Goal: Task Accomplishment & Management: Manage account settings

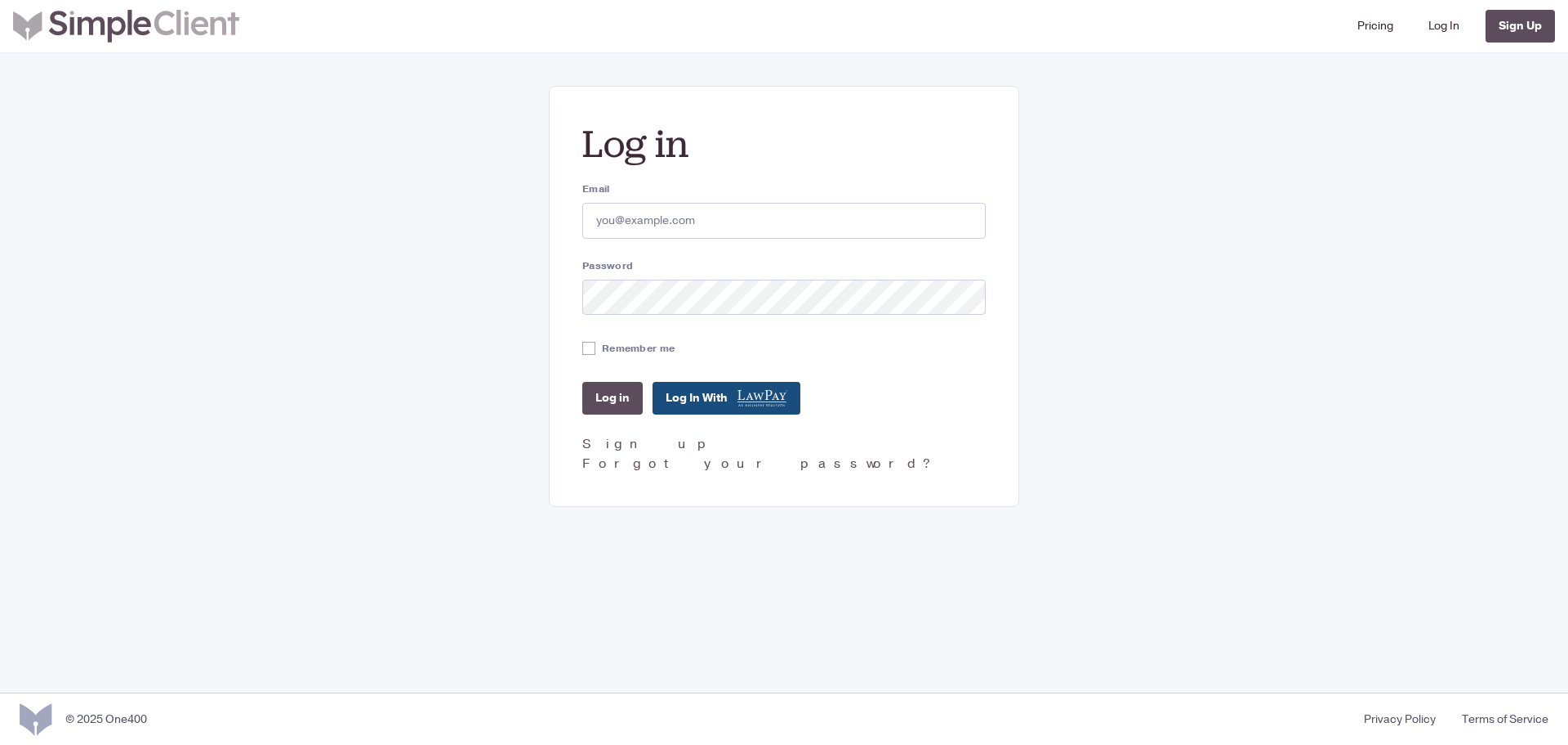
click at [671, 224] on input "Email" at bounding box center [784, 220] width 404 height 36
type input "[PERSON_NAME][EMAIL_ADDRESS][DOMAIN_NAME]"
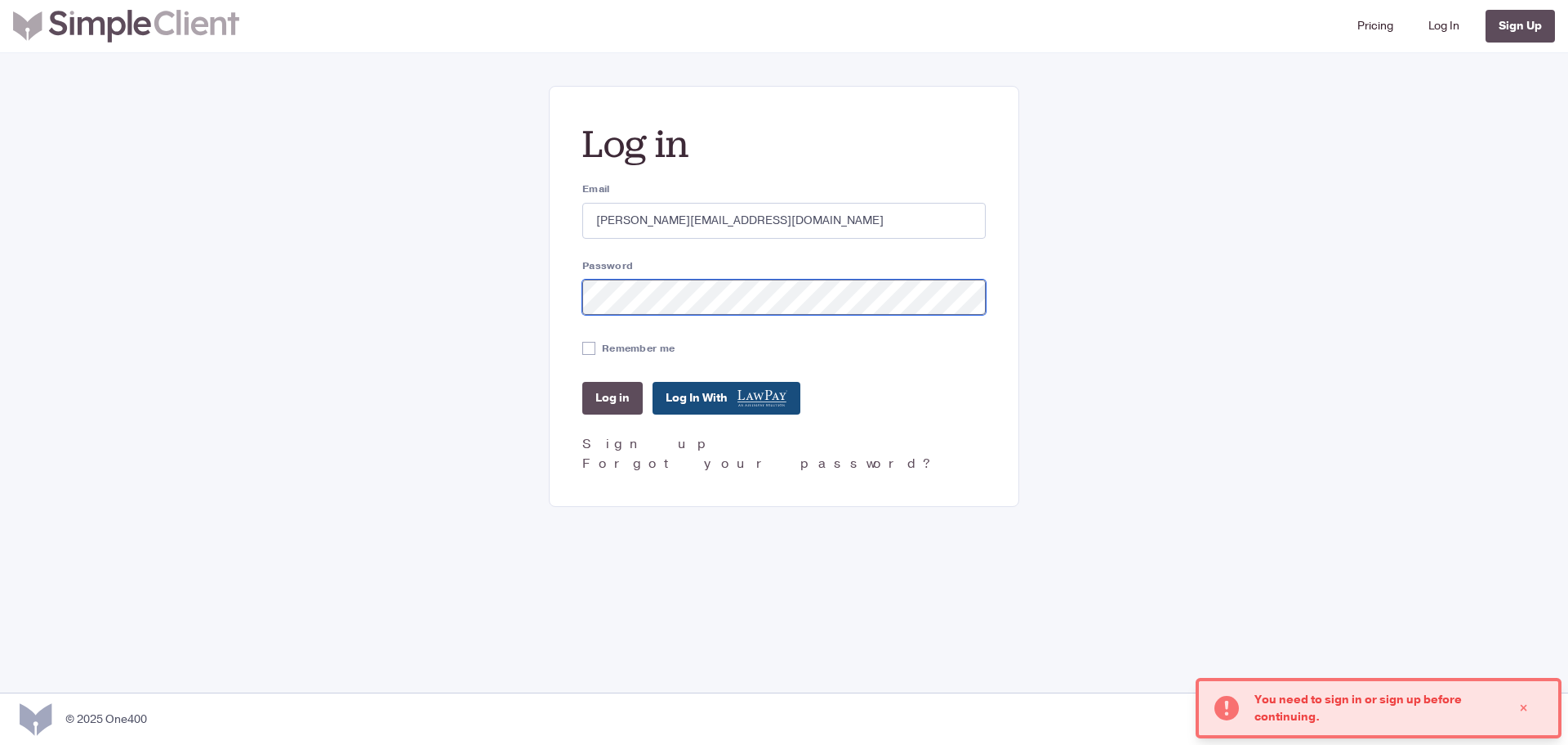
click at [583, 381] on input "Log in" at bounding box center [613, 398] width 61 height 33
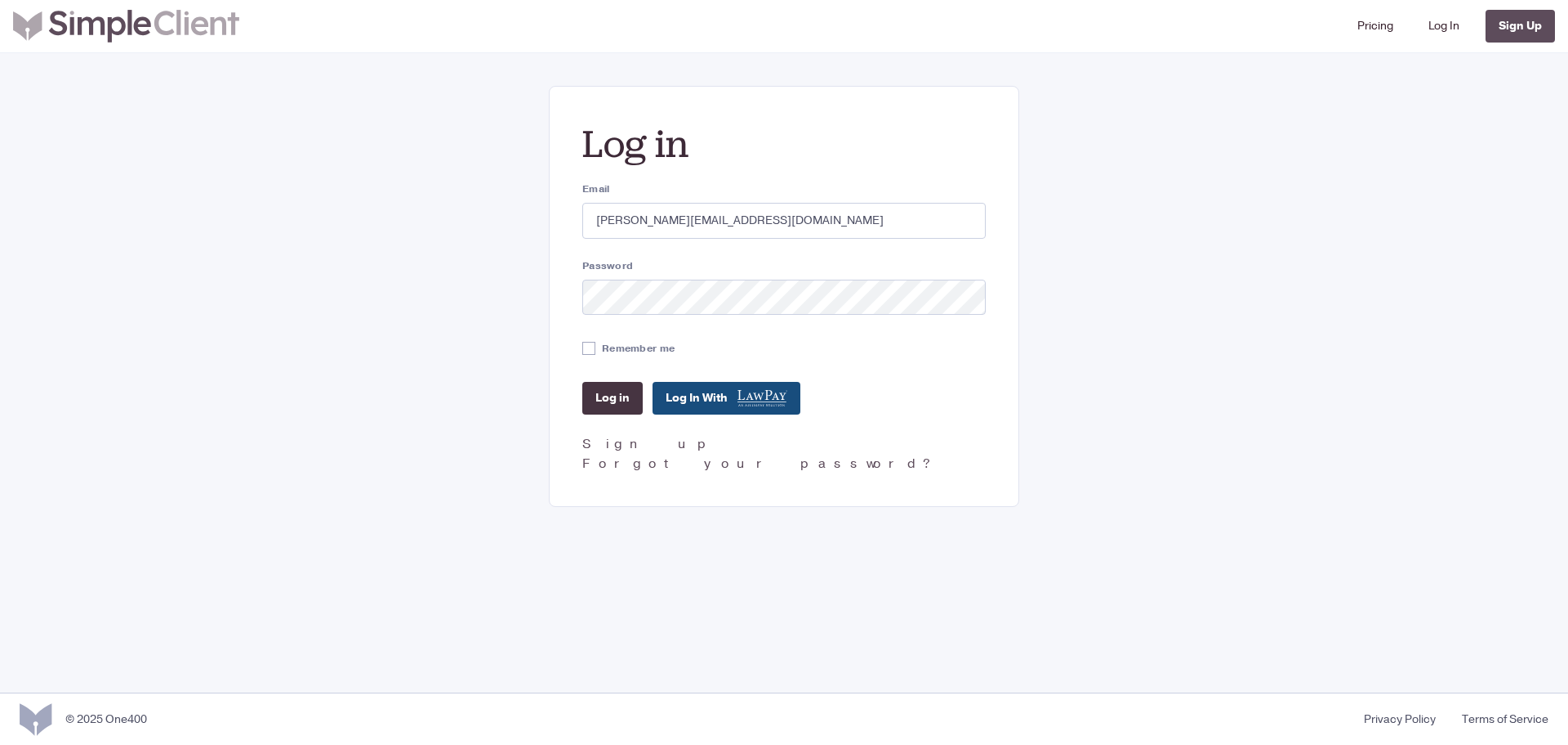
click at [612, 398] on input "Log in" at bounding box center [613, 398] width 61 height 33
click at [625, 352] on label "Remember me" at bounding box center [638, 348] width 72 height 14
click at [595, 352] on input "Remember me" at bounding box center [589, 348] width 13 height 13
checkbox input "true"
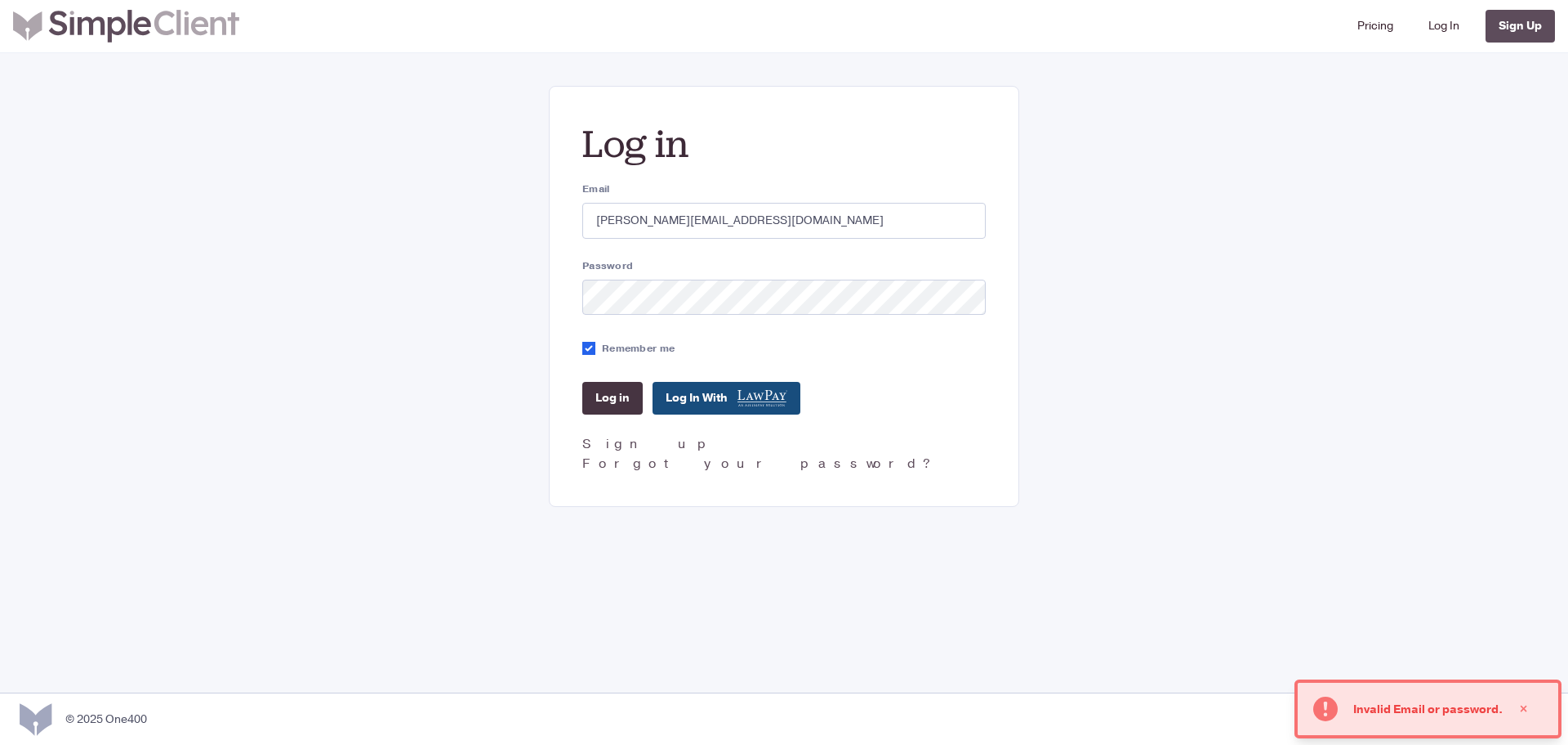
click at [603, 397] on input "Log in" at bounding box center [613, 398] width 61 height 33
click at [583, 381] on input "Log in" at bounding box center [613, 398] width 61 height 33
click at [626, 398] on input "Log in" at bounding box center [613, 398] width 61 height 33
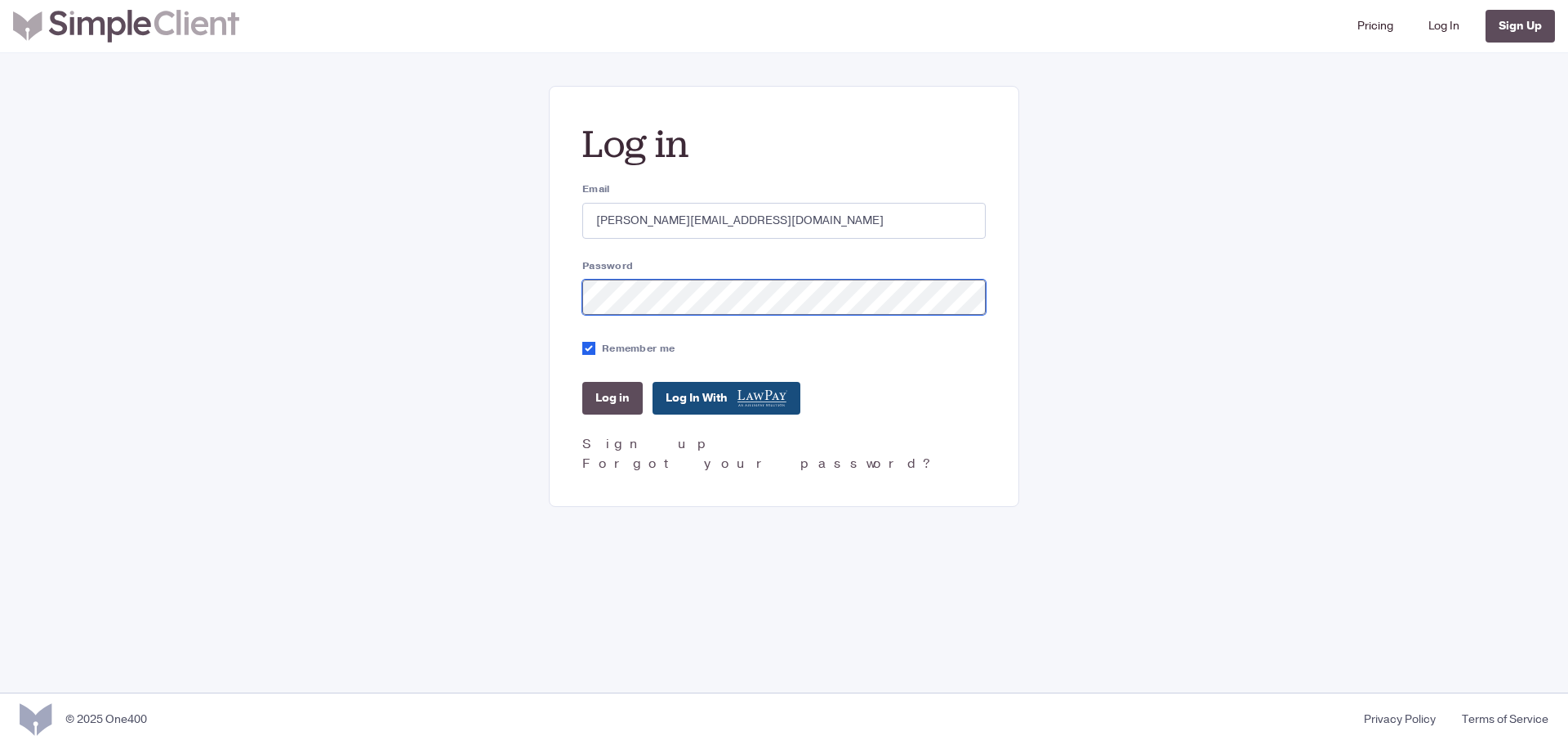
click at [583, 381] on input "Log in" at bounding box center [613, 398] width 61 height 33
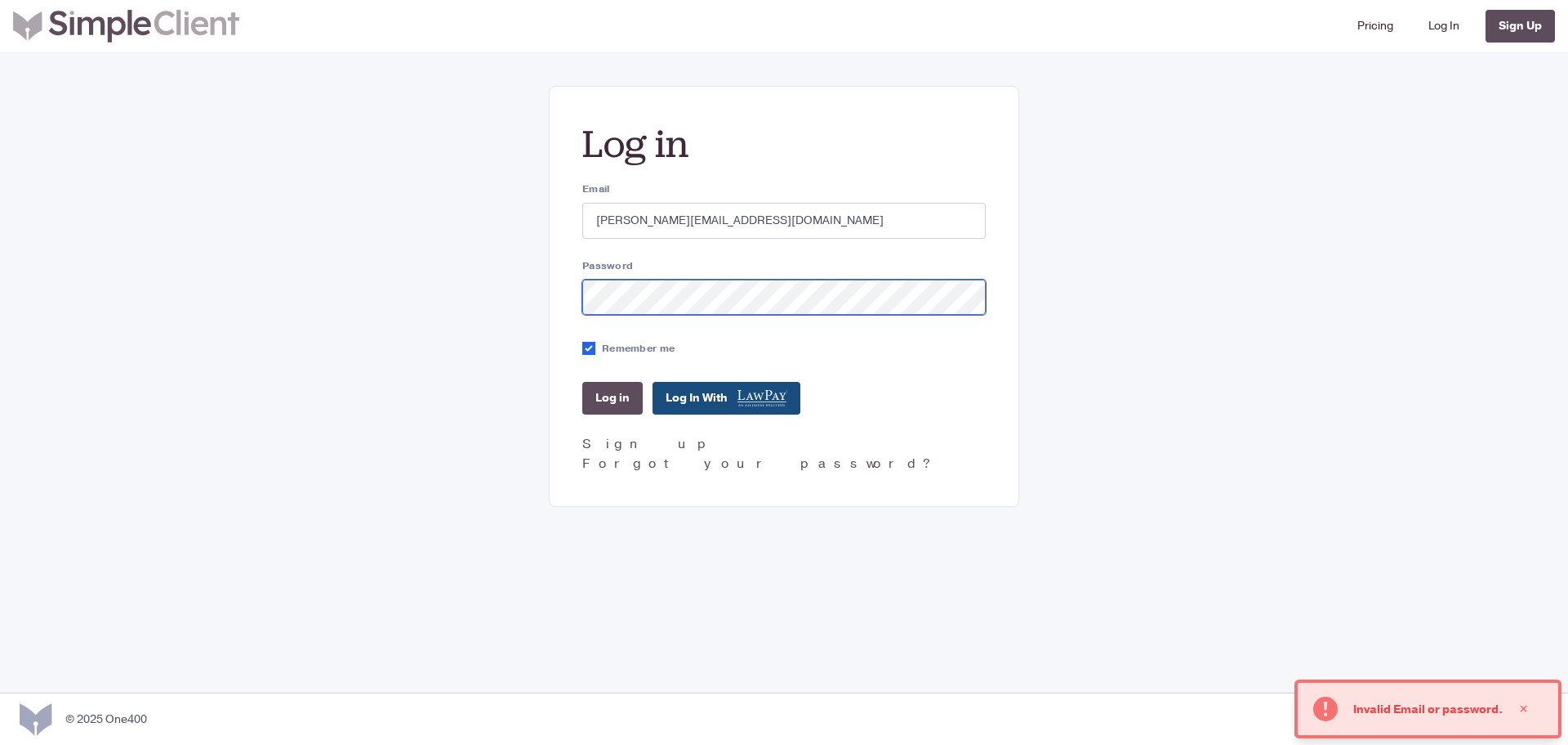
click at [583, 381] on input "Log in" at bounding box center [613, 398] width 61 height 33
click at [602, 460] on link "Forgot your password?" at bounding box center [759, 463] width 354 height 18
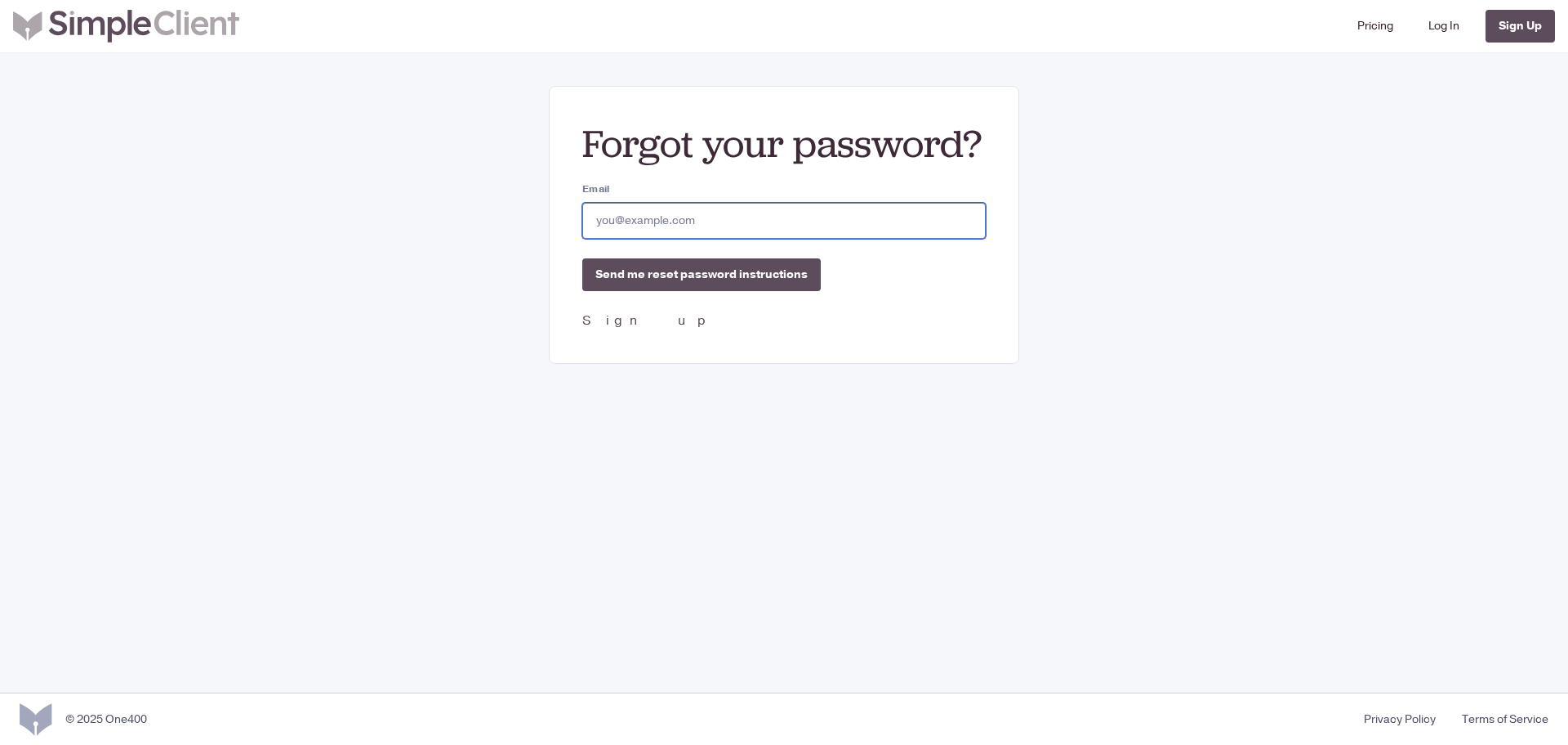
click at [669, 223] on input "Email" at bounding box center [784, 220] width 404 height 36
type input "[PERSON_NAME][EMAIL_ADDRESS][DOMAIN_NAME]"
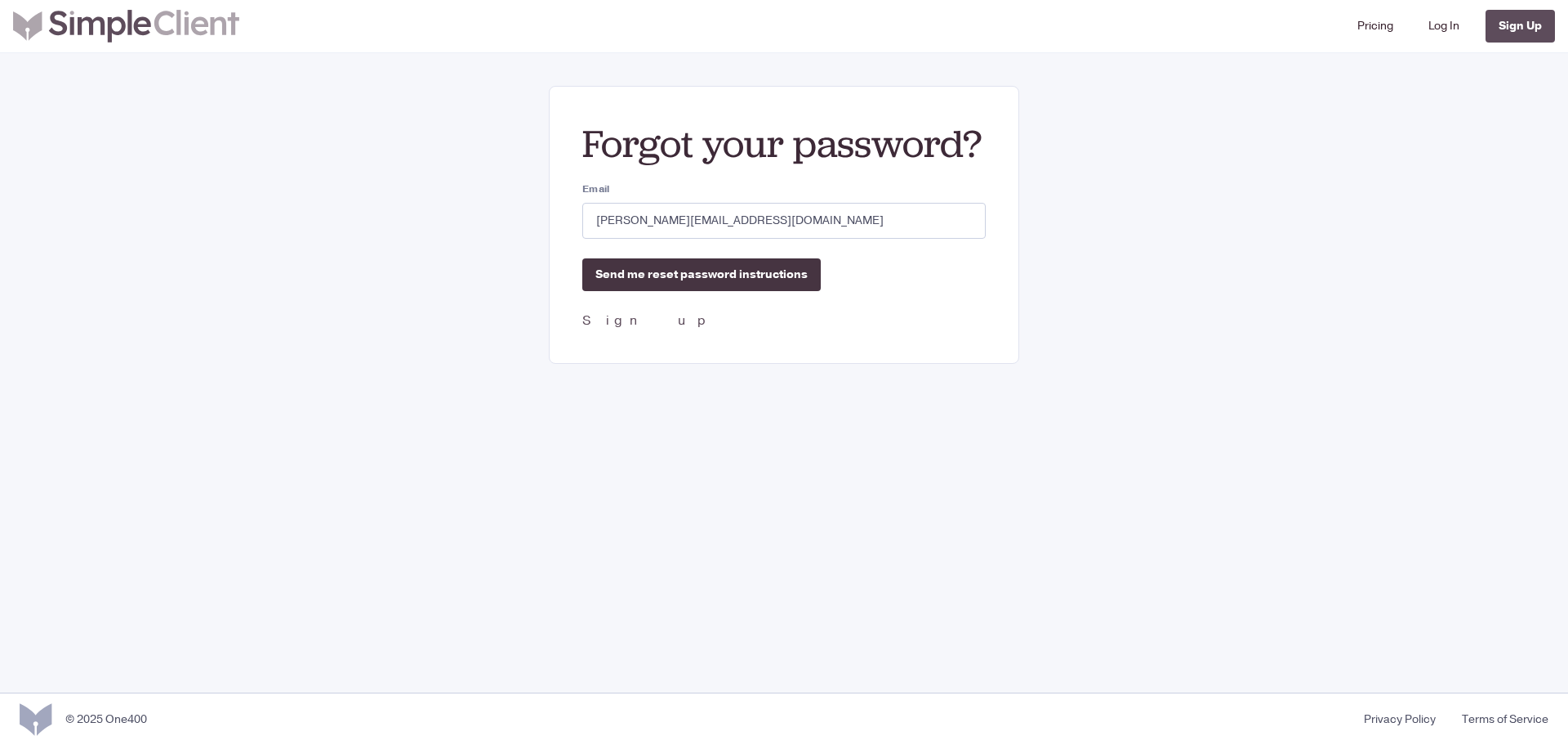
click at [690, 270] on input "Send me reset password instructions" at bounding box center [702, 274] width 239 height 33
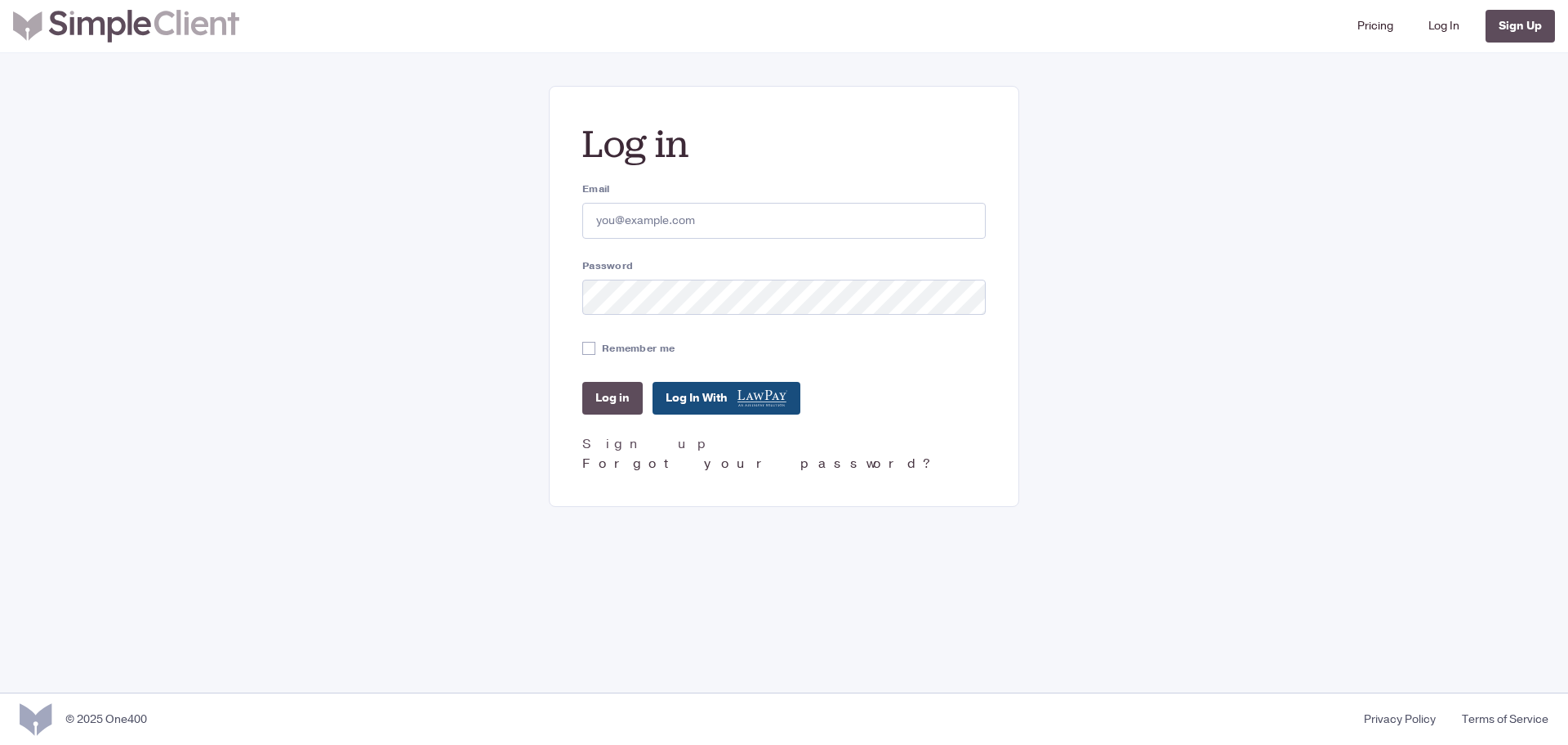
click at [638, 465] on link "Forgot your password?" at bounding box center [759, 463] width 354 height 18
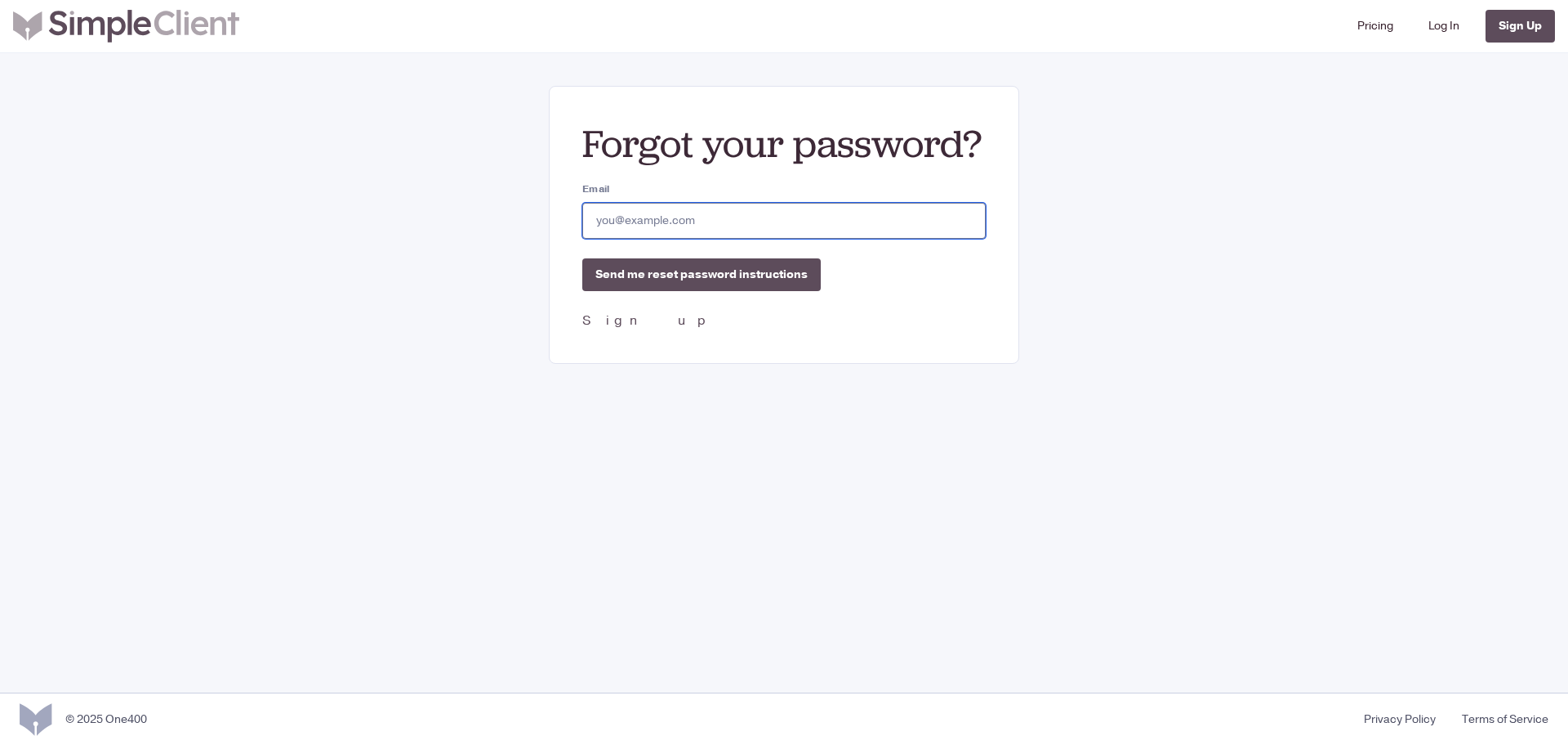
click at [613, 222] on input "Email" at bounding box center [784, 220] width 404 height 36
type input "elizabeth@divorce.com"
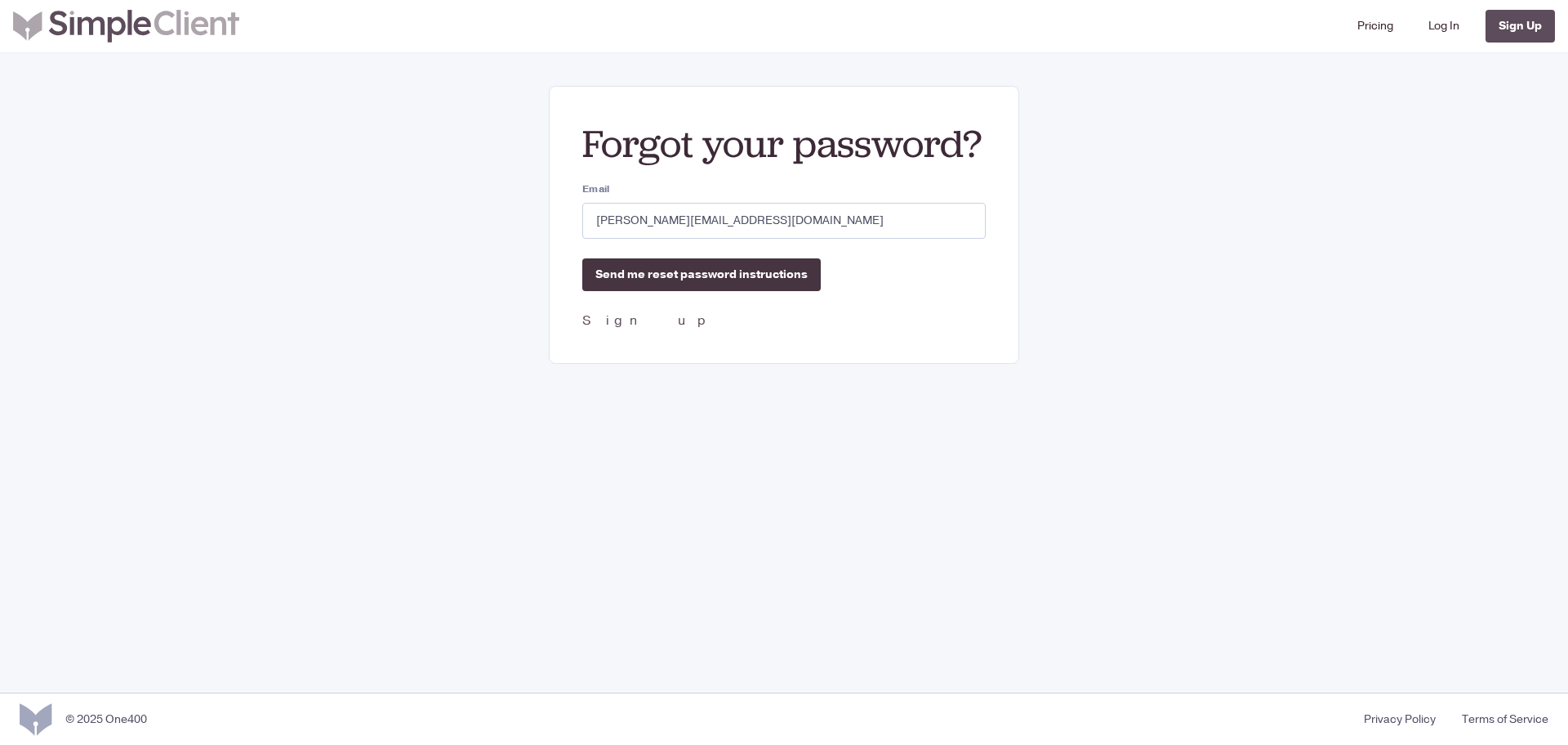
click at [703, 271] on input "Send me reset password instructions" at bounding box center [702, 274] width 239 height 33
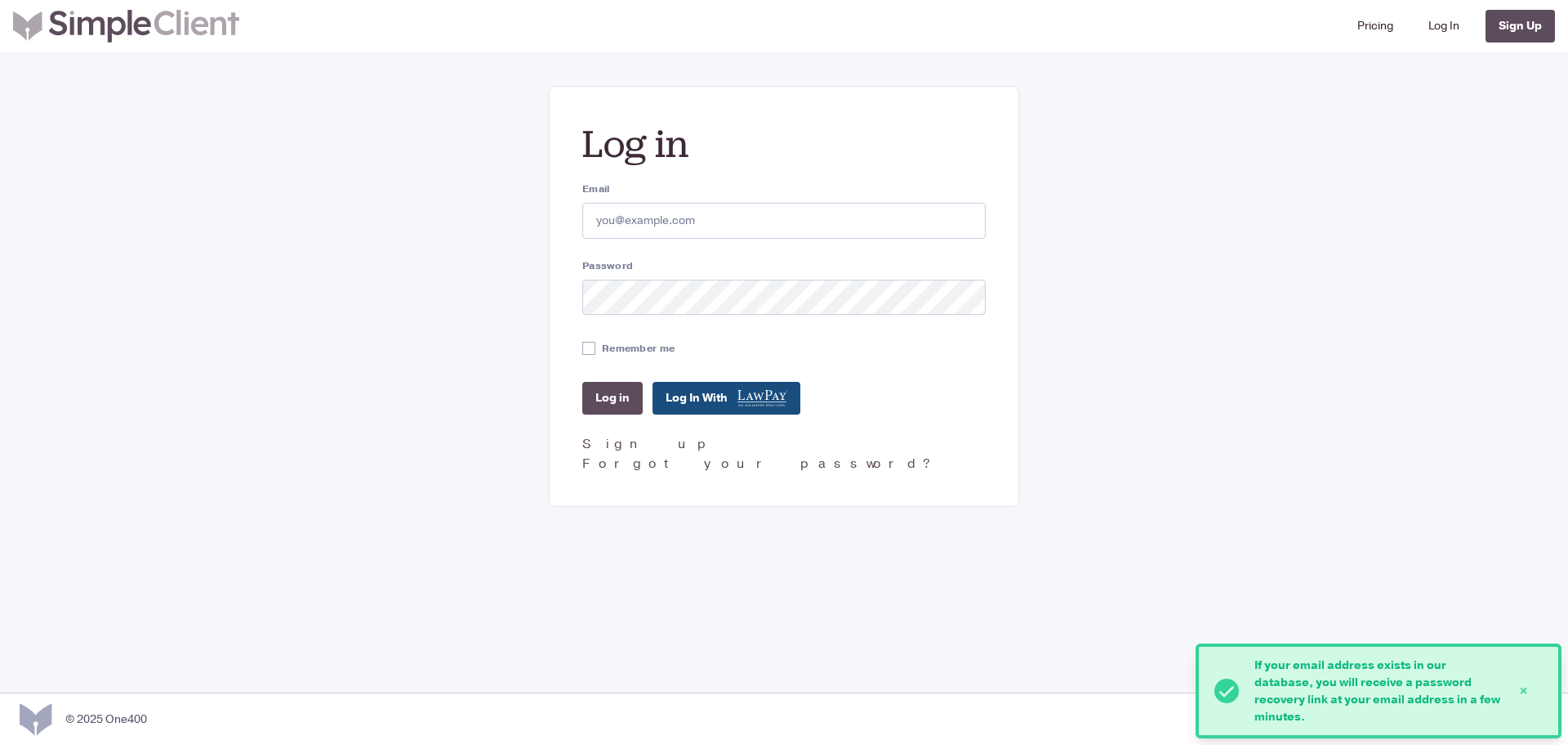
click at [670, 234] on input "Email" at bounding box center [784, 220] width 404 height 36
type input "elizabeth@divorce.com"
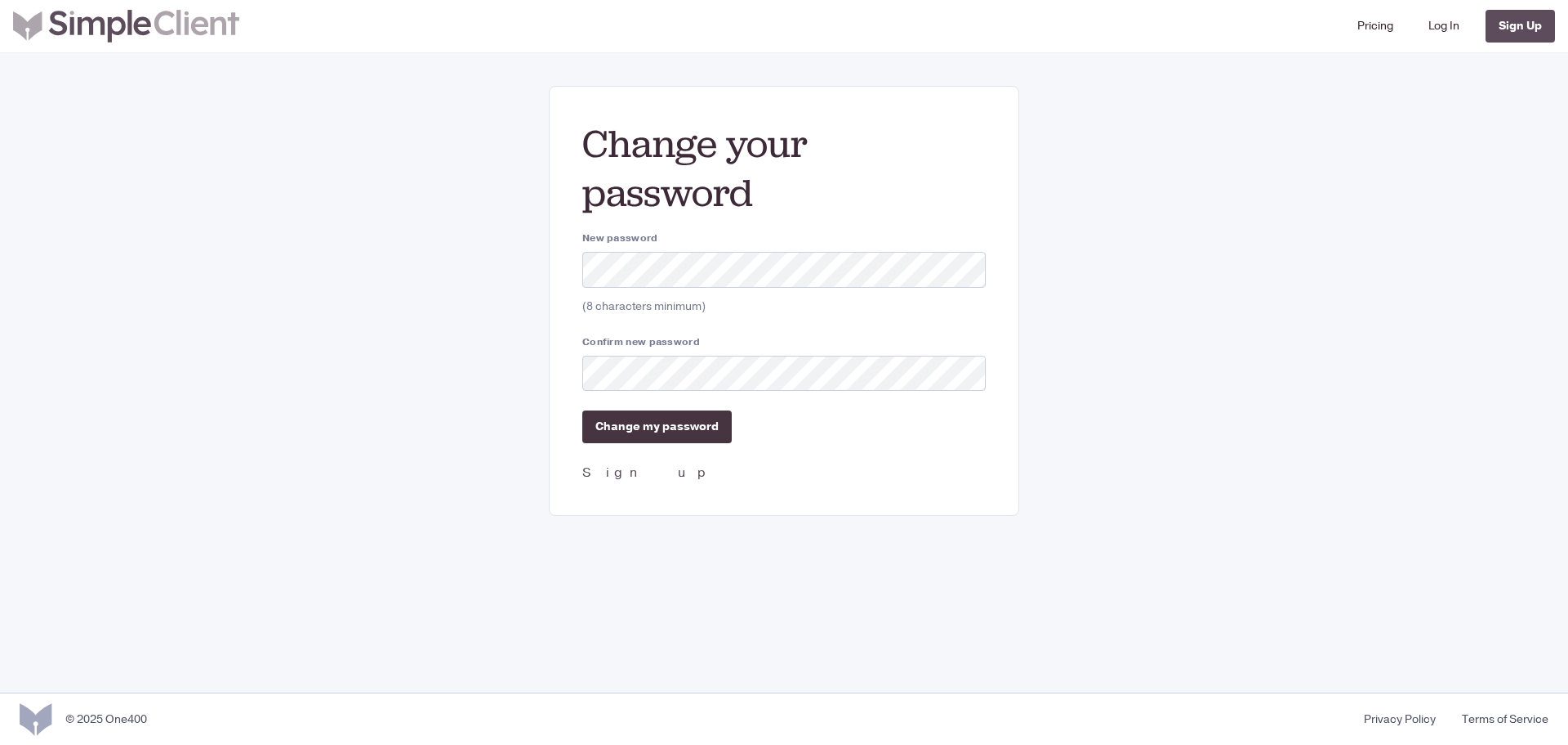
click at [682, 426] on input "Change my password" at bounding box center [657, 426] width 149 height 33
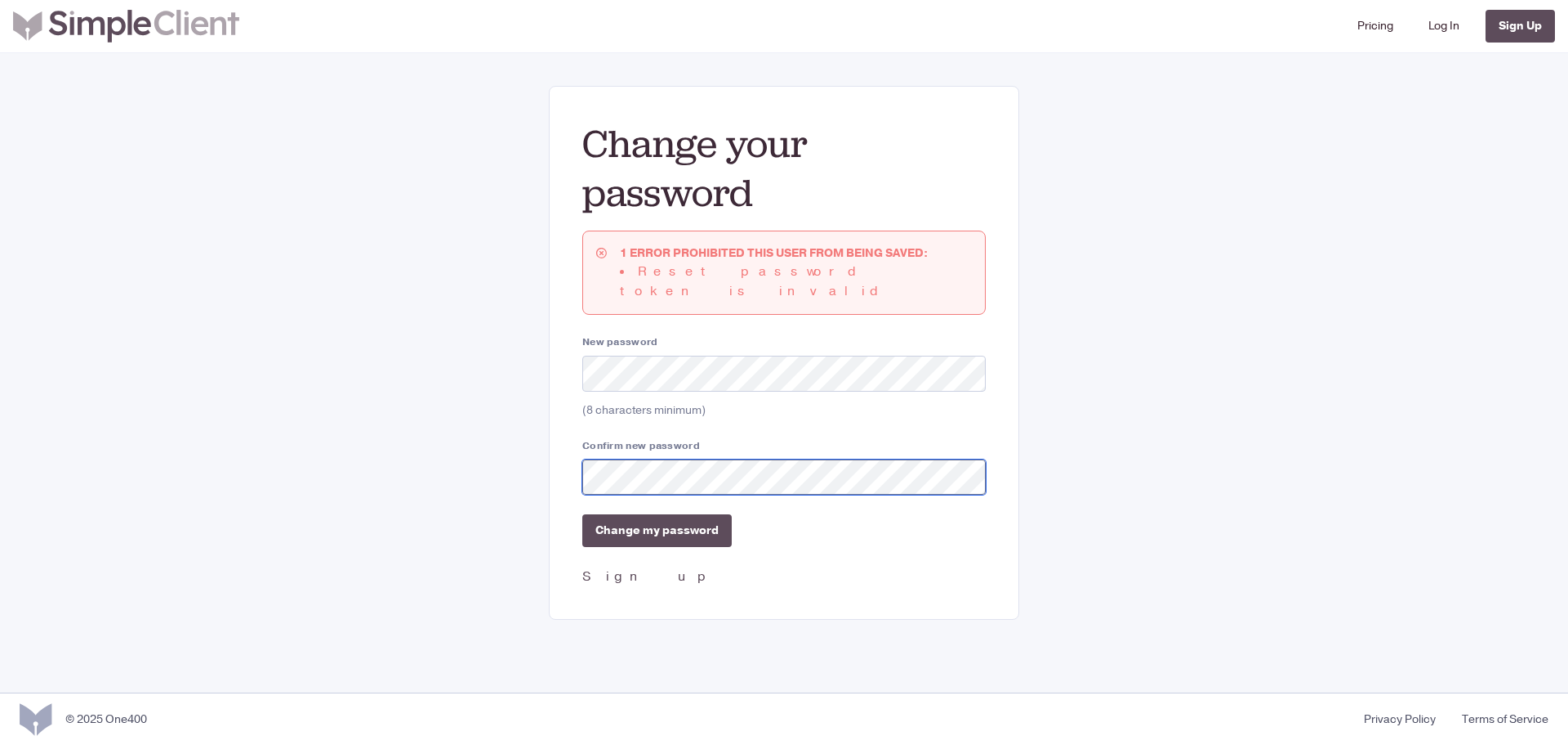
click at [583, 514] on input "Change my password" at bounding box center [657, 530] width 149 height 33
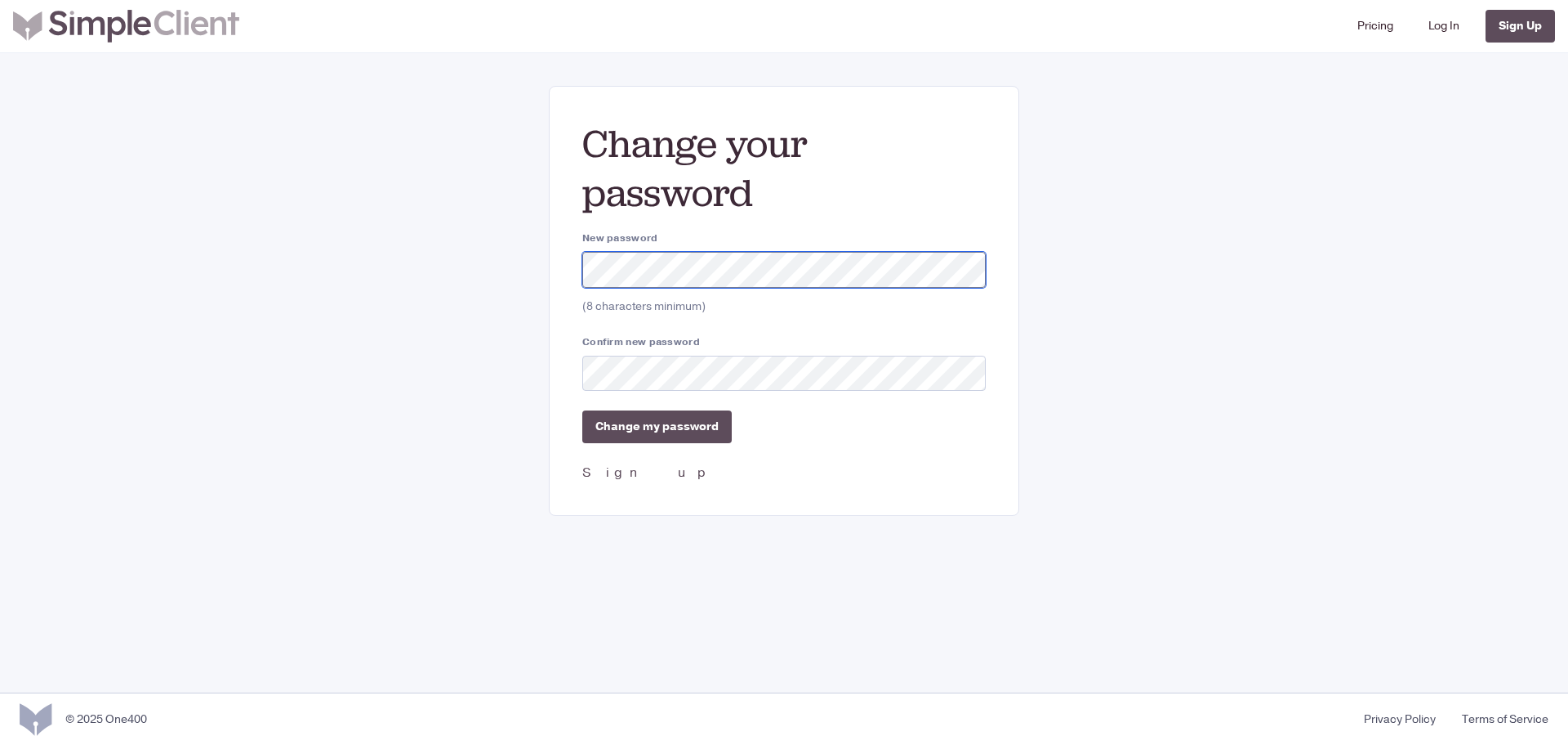
click at [572, 274] on div "Change your password New password (8 characters minimum) Confirm new password C…" at bounding box center [784, 301] width 471 height 430
click at [674, 430] on input "Change my password" at bounding box center [657, 426] width 149 height 33
